Goal: Book appointment/travel/reservation

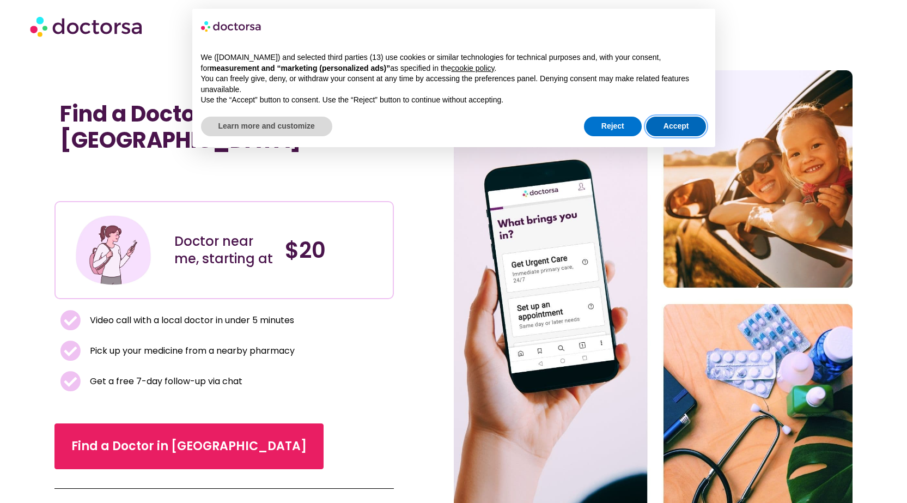
click at [671, 130] on button "Accept" at bounding box center [676, 127] width 60 height 20
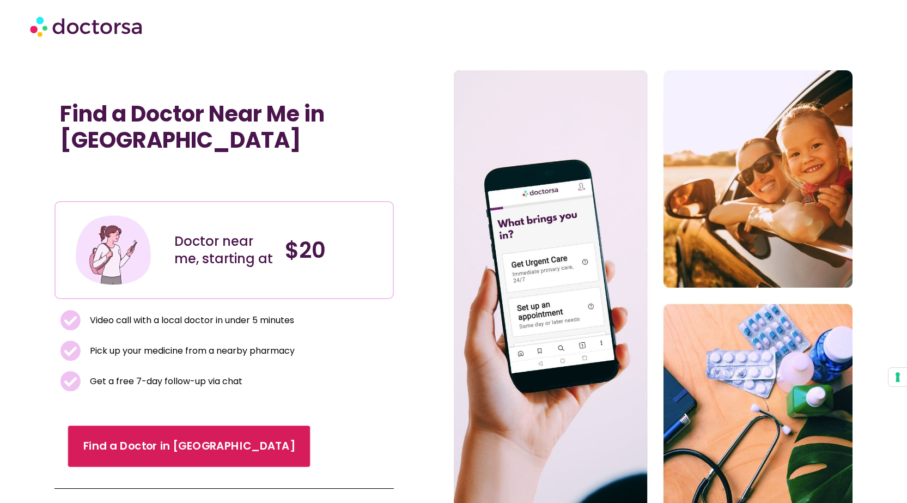
click at [163, 438] on span "Find a Doctor in [GEOGRAPHIC_DATA]" at bounding box center [189, 446] width 212 height 16
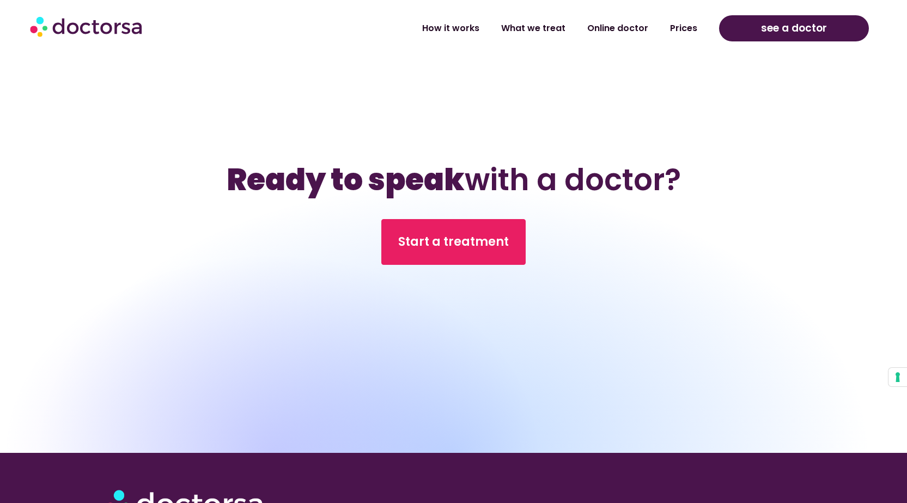
scroll to position [5419, 0]
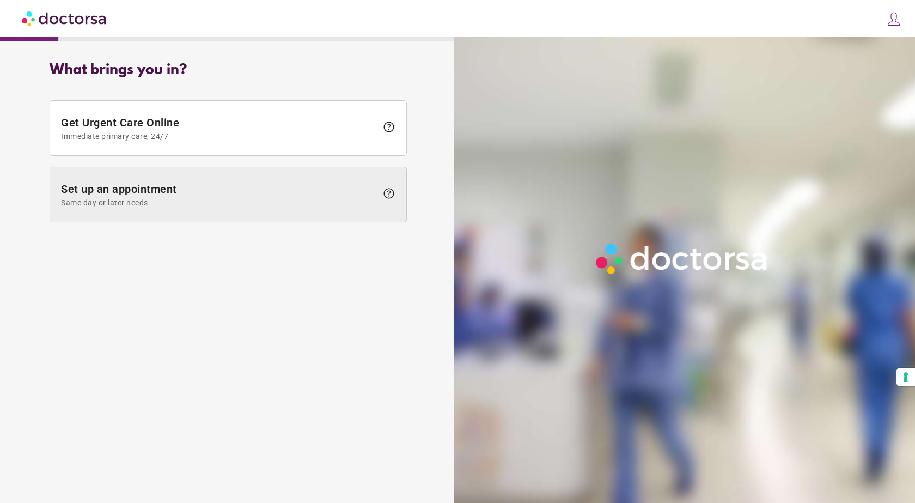
click at [209, 207] on span at bounding box center [228, 194] width 356 height 54
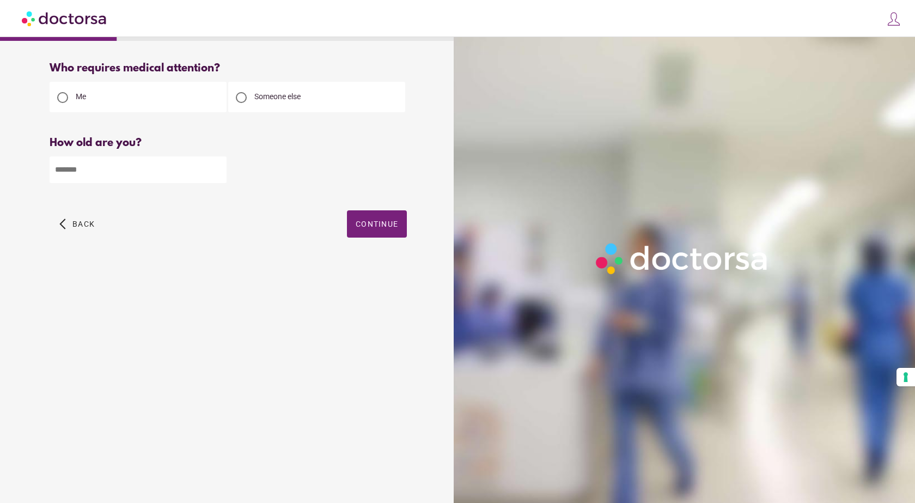
click at [138, 167] on input "number" at bounding box center [138, 169] width 177 height 27
type input "**"
click at [372, 221] on span "Continue" at bounding box center [377, 224] width 42 height 9
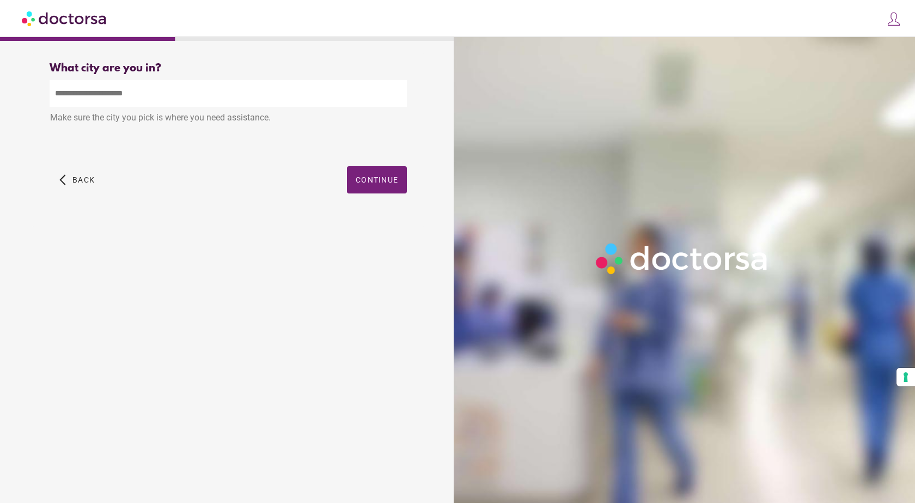
click at [893, 19] on img at bounding box center [893, 18] width 15 height 15
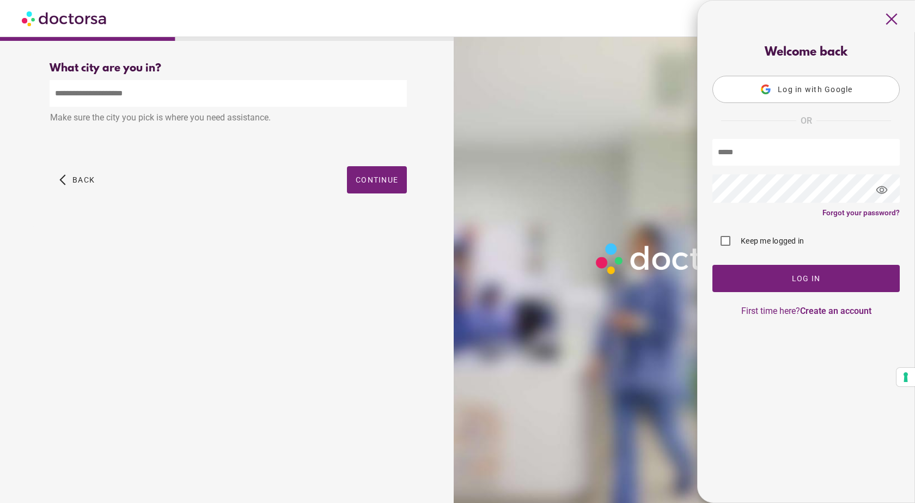
click at [896, 15] on span "close" at bounding box center [892, 19] width 21 height 21
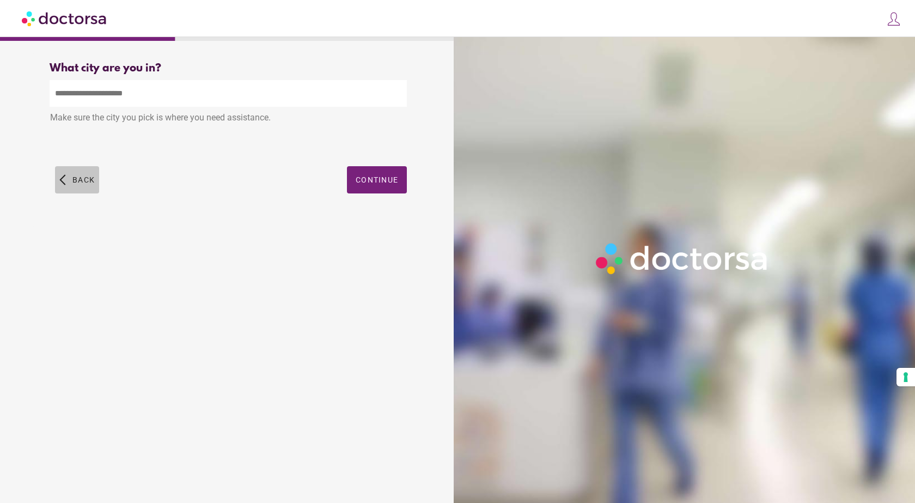
click at [71, 185] on span "button" at bounding box center [77, 179] width 44 height 27
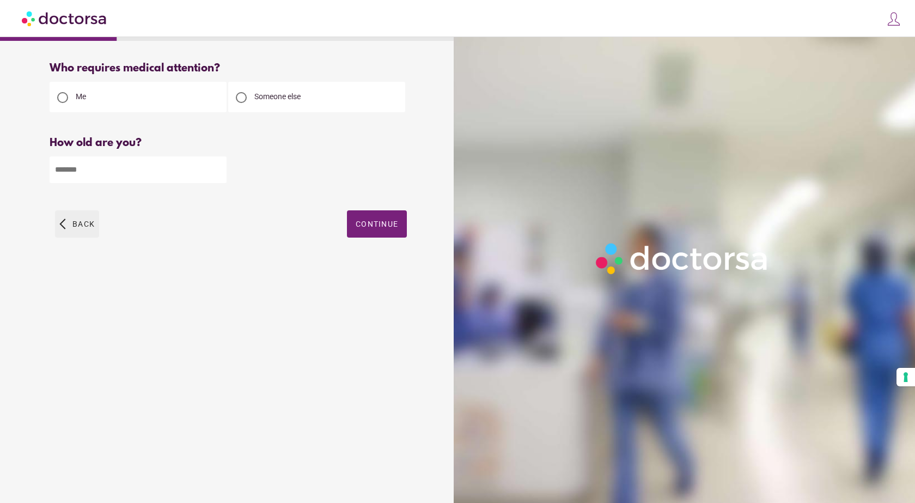
click at [73, 221] on span "Back" at bounding box center [83, 224] width 22 height 9
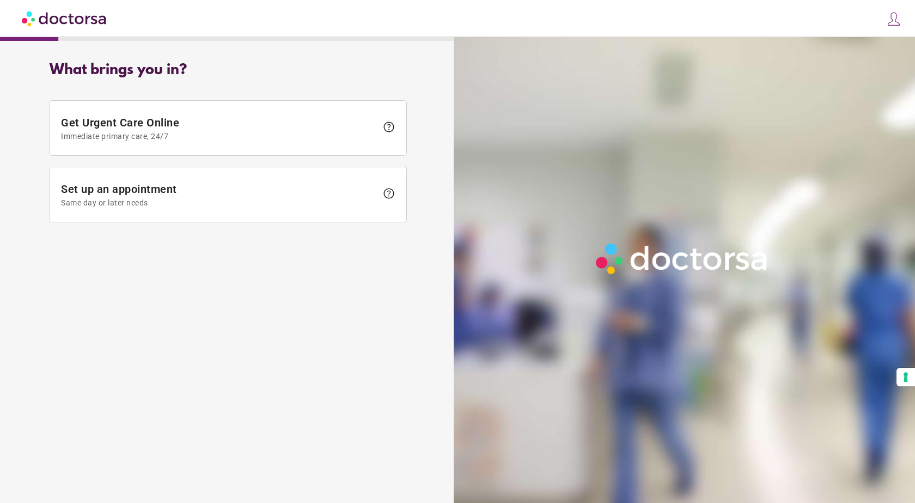
click at [76, 21] on img at bounding box center [65, 18] width 86 height 25
